Goal: Task Accomplishment & Management: Use online tool/utility

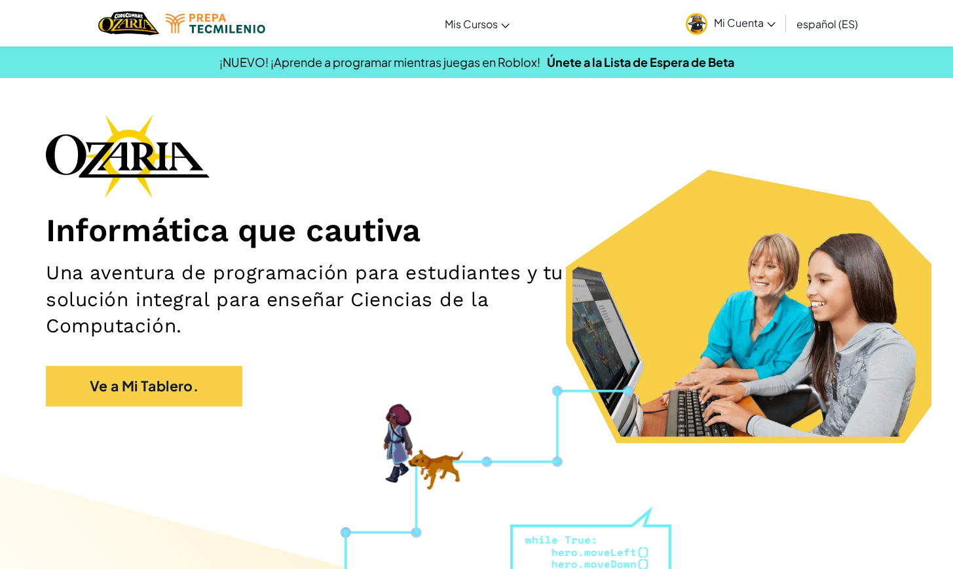
click at [757, 26] on span "Mi Cuenta" at bounding box center [745, 23] width 62 height 14
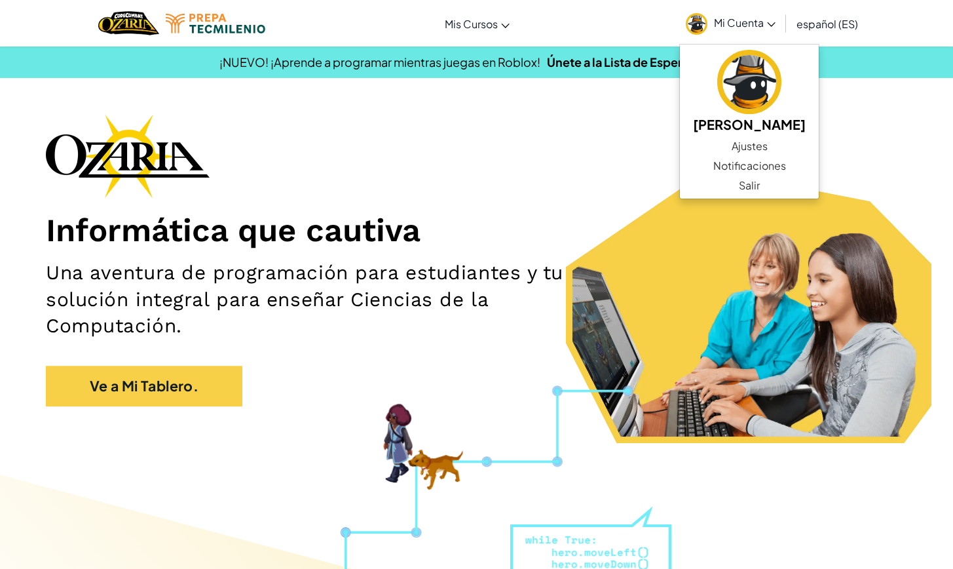
click at [556, 117] on div "Informática que cautiva Una aventura de programación para estudiantes y tu solu…" at bounding box center [476, 266] width 861 height 305
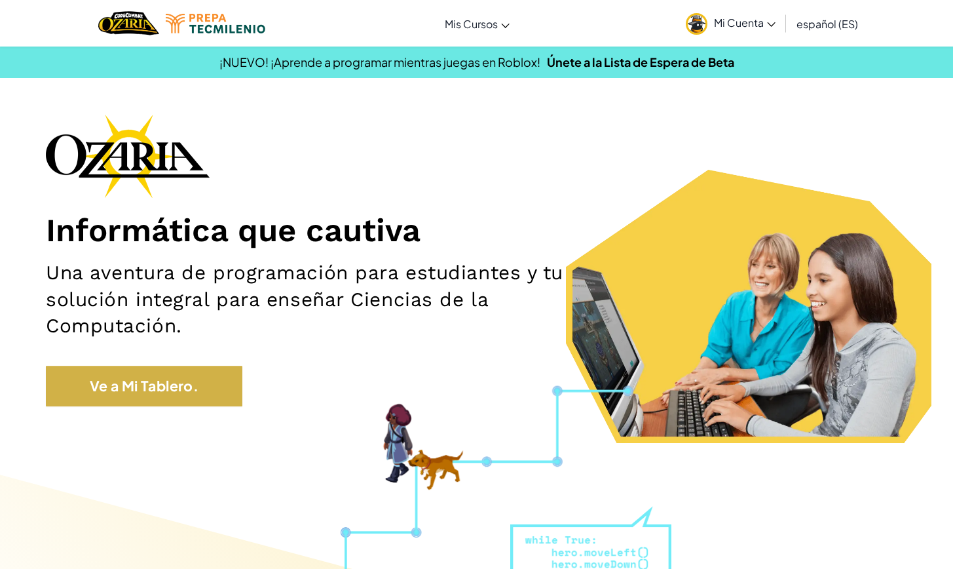
click at [164, 395] on link "Ve a Mi Tablero." at bounding box center [144, 386] width 197 height 41
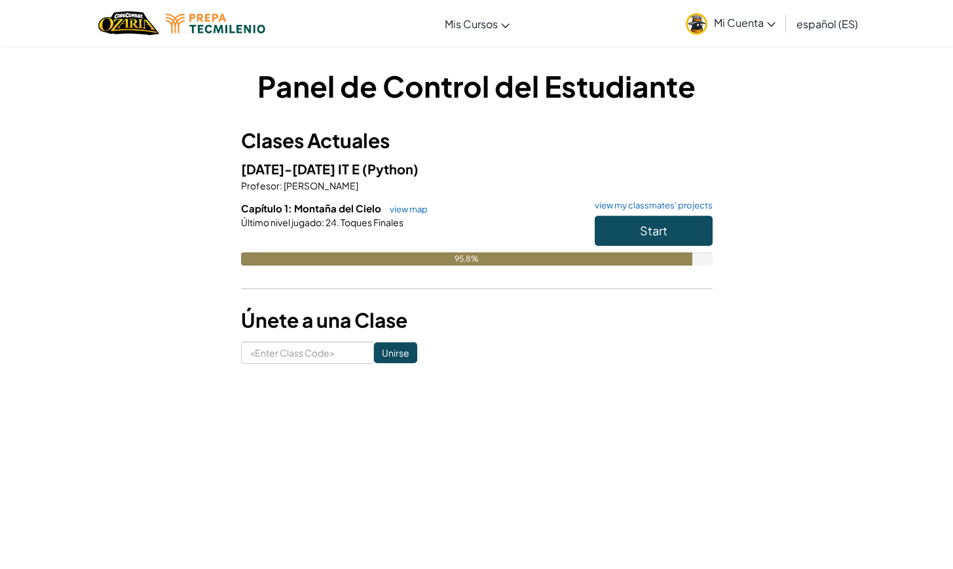
click at [655, 233] on span "Start" at bounding box center [654, 230] width 28 height 15
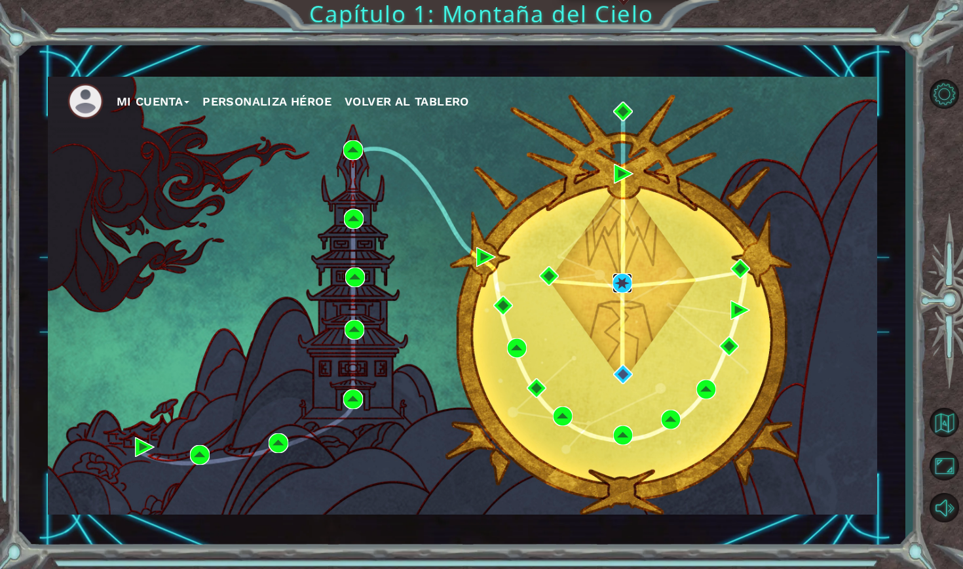
click at [624, 283] on img at bounding box center [623, 283] width 20 height 20
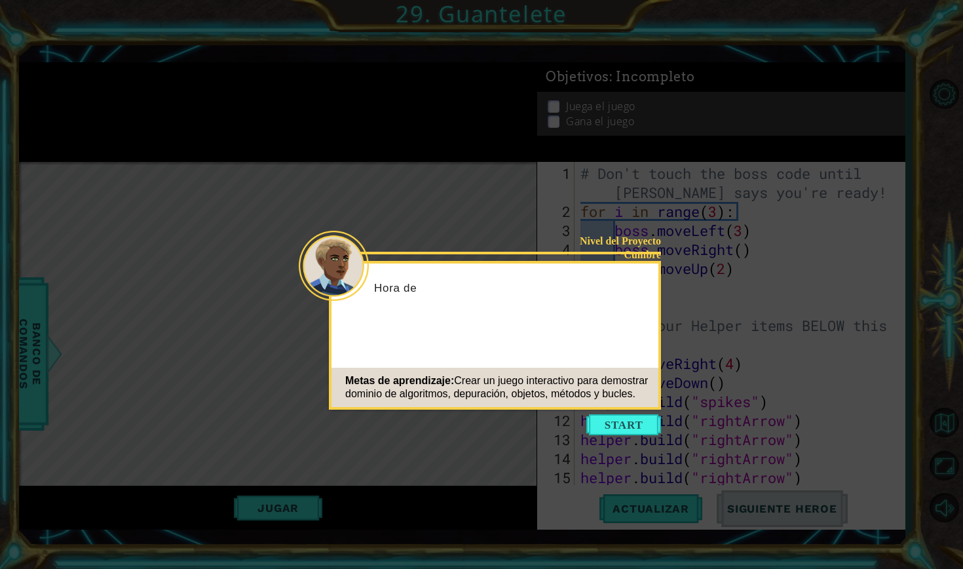
scroll to position [608, 0]
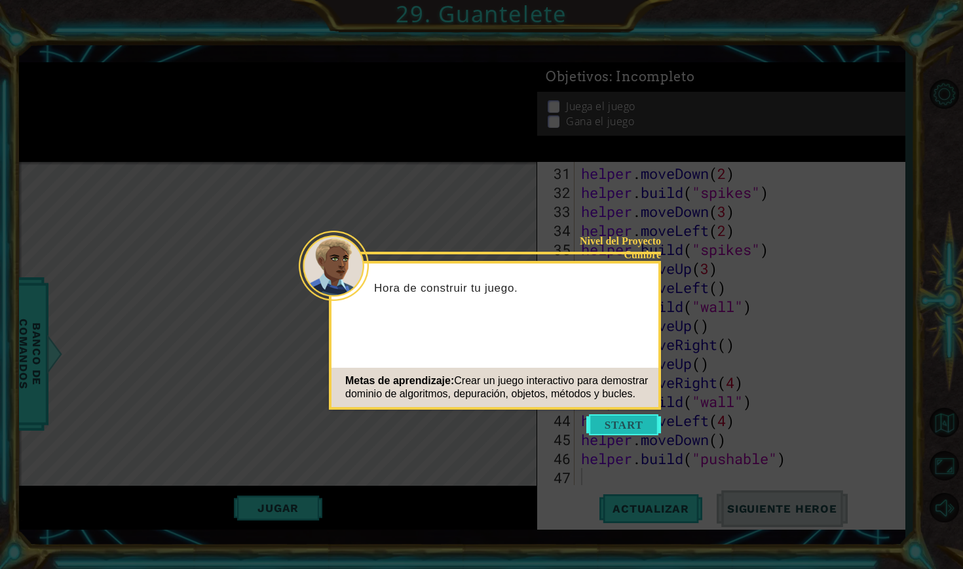
click at [627, 428] on button "Start" at bounding box center [623, 424] width 75 height 21
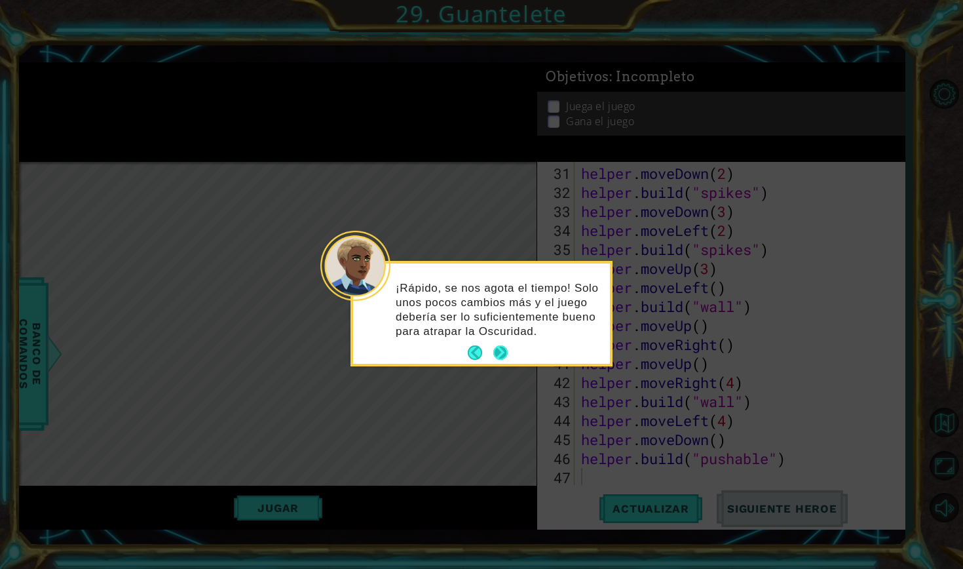
click at [501, 349] on button "Next" at bounding box center [501, 353] width 16 height 16
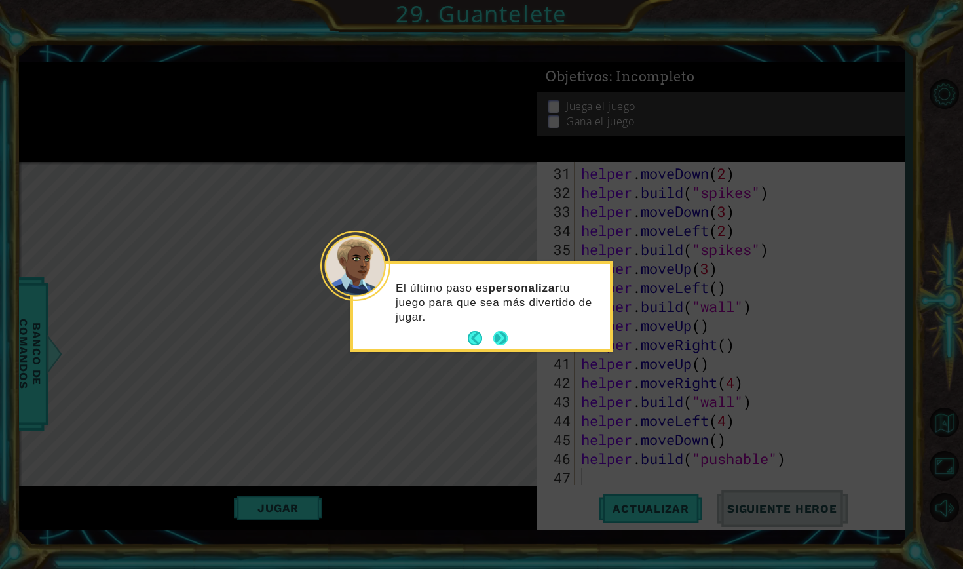
click at [506, 335] on button "Next" at bounding box center [500, 338] width 14 height 14
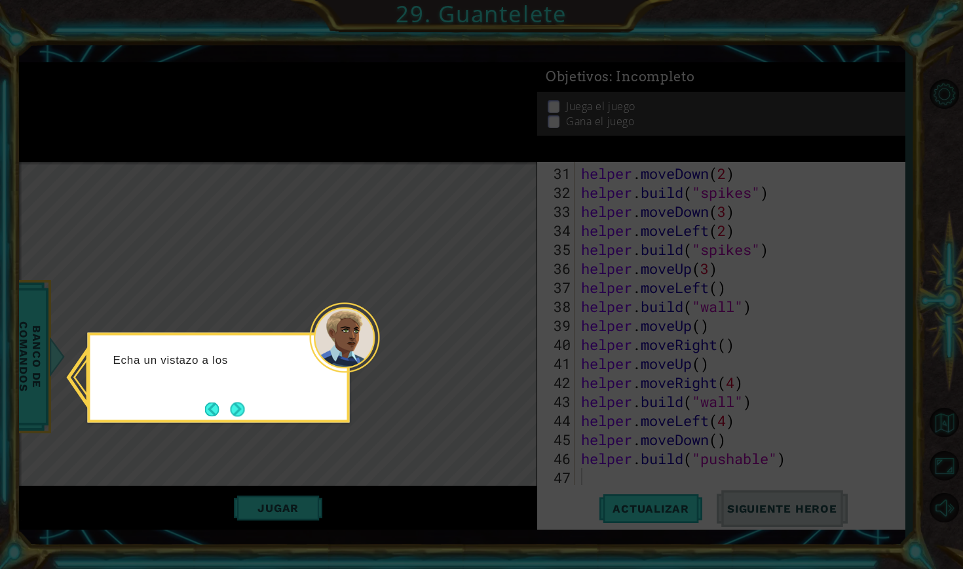
click at [236, 394] on div "Echa un vistazo a los" at bounding box center [219, 378] width 262 height 90
click at [244, 413] on button "Next" at bounding box center [237, 409] width 14 height 14
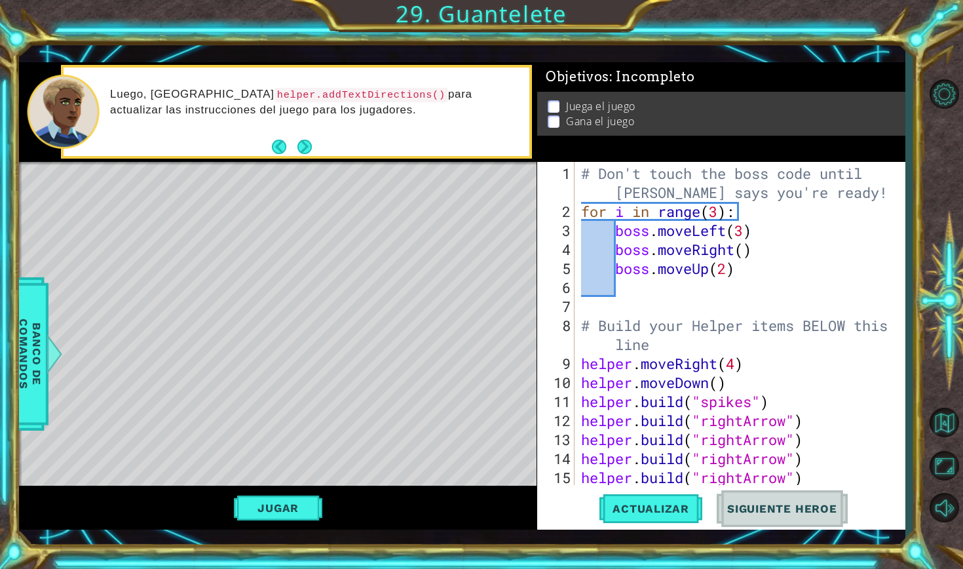
scroll to position [0, 0]
drag, startPoint x: 577, startPoint y: 356, endPoint x: 643, endPoint y: 419, distance: 90.8
click at [643, 419] on div "1 2 3 4 5 6 7 8 9 10 11 12 13 14 15 16 # Don't touch the boss code until [PERSO…" at bounding box center [719, 323] width 364 height 323
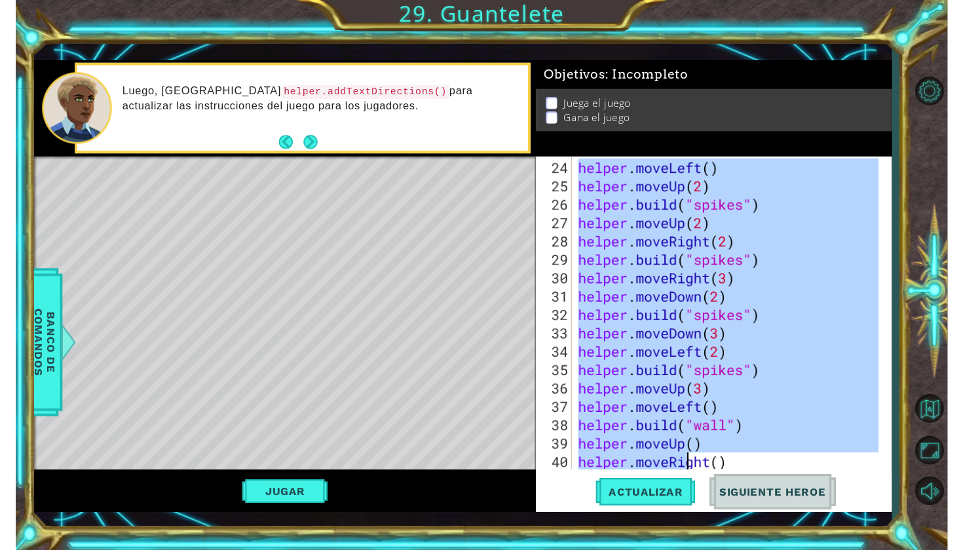
scroll to position [608, 0]
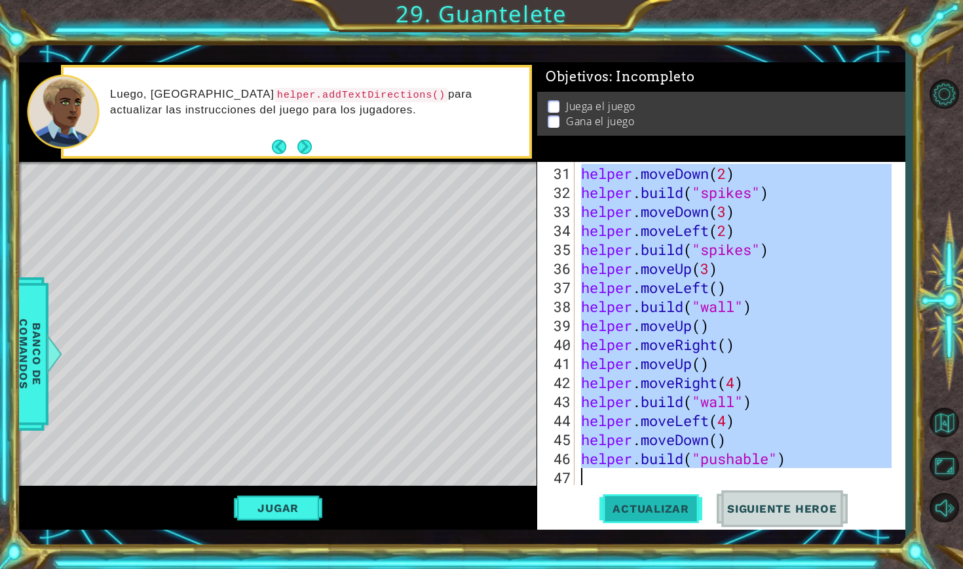
drag, startPoint x: 579, startPoint y: 359, endPoint x: 695, endPoint y: 522, distance: 200.1
click at [695, 523] on div "31 32 33 34 35 36 37 38 39 40 41 42 43 44 45 46 47 helper . moveDown ( 2 ) help…" at bounding box center [721, 346] width 368 height 368
type textarea "[DOMAIN_NAME]("pushable")"
